Goal: Transaction & Acquisition: Purchase product/service

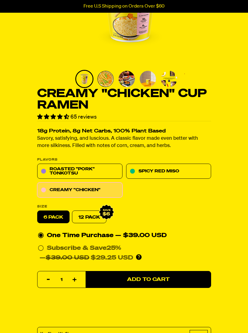
scroll to position [92, 0]
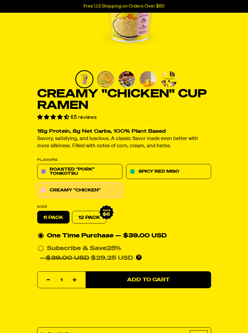
click at [99, 169] on link "Roasted "Pork" Tonkotsu" at bounding box center [79, 171] width 85 height 15
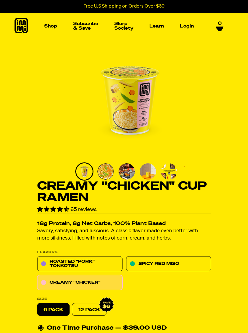
click at [24, 28] on icon at bounding box center [22, 26] width 14 height 16
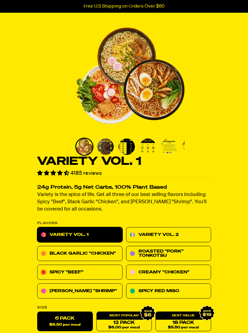
scroll to position [25, 0]
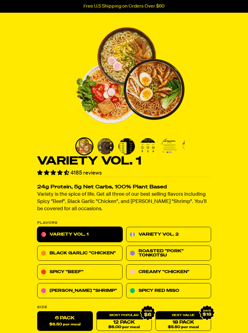
click at [200, 232] on link "Variety Vol. 2" at bounding box center [168, 234] width 85 height 15
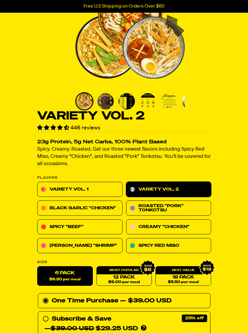
scroll to position [70, 0]
click at [113, 209] on link "Black Garlic "Chicken"" at bounding box center [79, 208] width 85 height 15
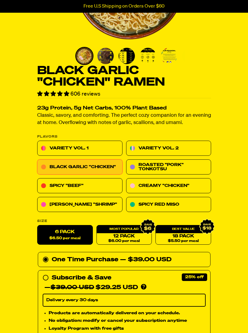
scroll to position [116, 0]
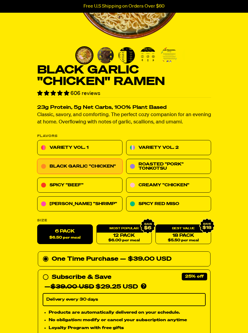
click at [135, 235] on link "12 Pack $6.00 per meal" at bounding box center [124, 235] width 56 height 20
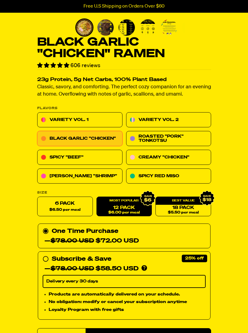
scroll to position [148, 0]
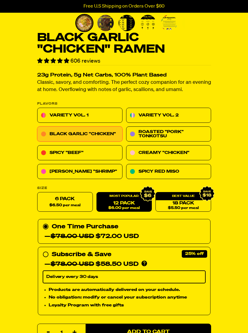
click at [75, 203] on span "$6.50 per meal" at bounding box center [64, 205] width 31 height 4
click at [37, 193] on input "6 Pack $6.50 per meal" at bounding box center [37, 192] width 0 height 0
radio input "true"
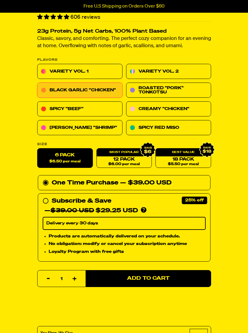
scroll to position [193, 0]
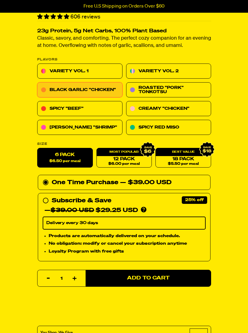
click at [174, 277] on button "Add to Cart" at bounding box center [148, 278] width 125 height 17
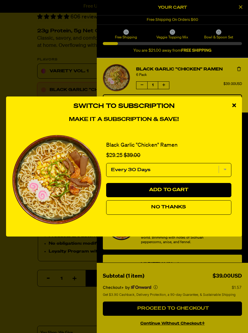
click at [234, 108] on icon "close modal" at bounding box center [234, 104] width 4 height 5
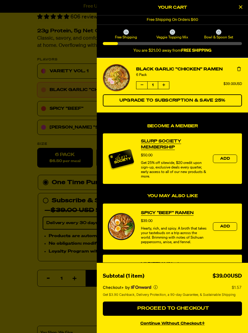
scroll to position [0, 0]
click at [239, 10] on icon "Close Cart" at bounding box center [240, 6] width 3 height 5
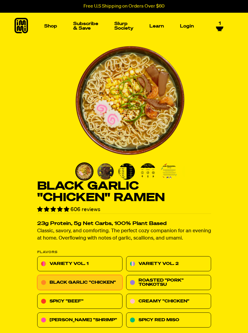
click at [219, 26] on icon at bounding box center [220, 28] width 8 height 5
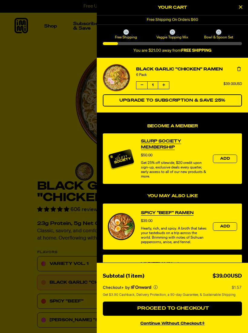
click at [241, 67] on icon "product" at bounding box center [239, 69] width 4 height 4
